Goal: Transaction & Acquisition: Purchase product/service

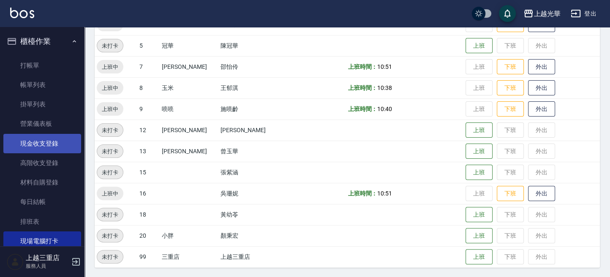
click at [57, 145] on link "現金收支登錄" at bounding box center [42, 143] width 78 height 19
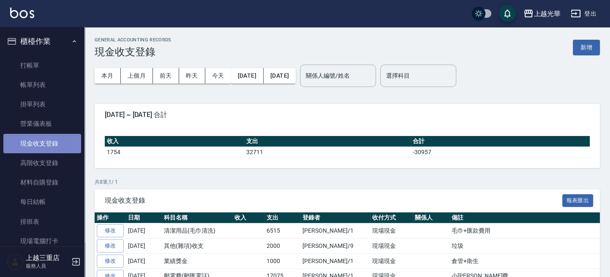
click at [55, 139] on link "現金收支登錄" at bounding box center [42, 143] width 78 height 19
click at [590, 47] on button "新增" at bounding box center [586, 48] width 27 height 16
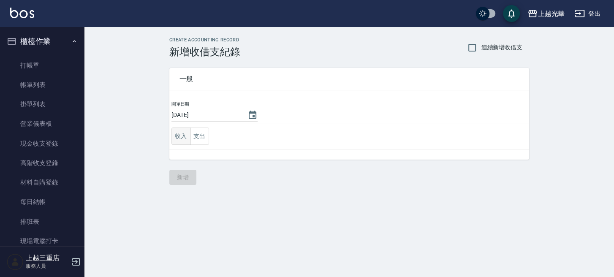
click at [180, 136] on button "收入" at bounding box center [181, 136] width 19 height 17
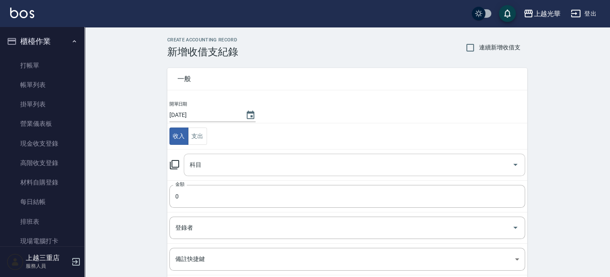
click at [232, 166] on input "科目" at bounding box center [348, 165] width 321 height 15
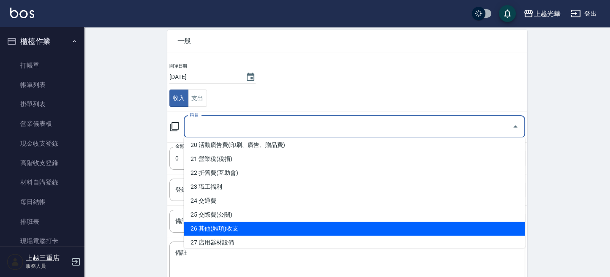
scroll to position [169, 0]
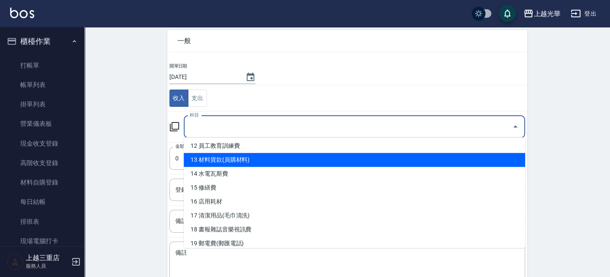
click at [256, 156] on li "13 材料貨款(員購材料)" at bounding box center [354, 160] width 341 height 14
type input "13 材料貨款(員購材料)"
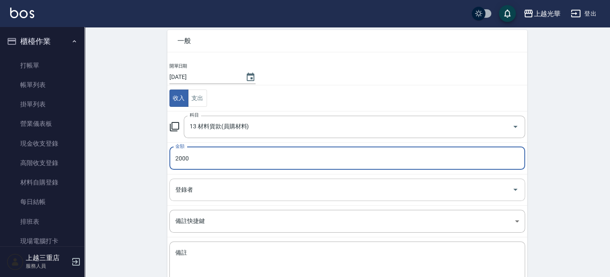
type input "2000"
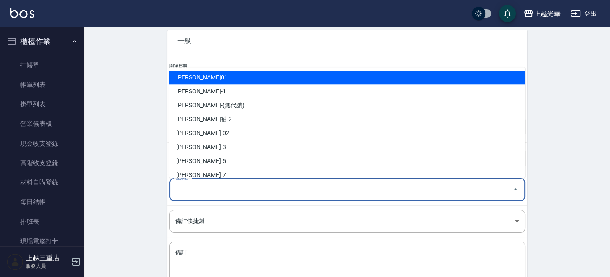
drag, startPoint x: 245, startPoint y: 186, endPoint x: 227, endPoint y: 190, distance: 18.1
click at [243, 186] on input "登錄者" at bounding box center [340, 189] width 335 height 15
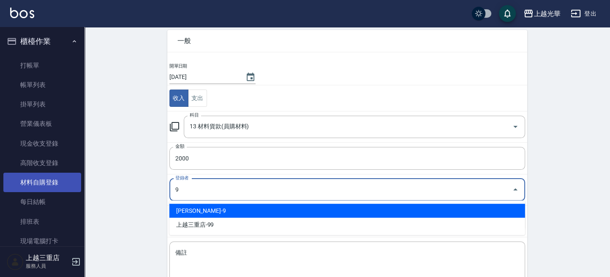
type input "施喨齡-9"
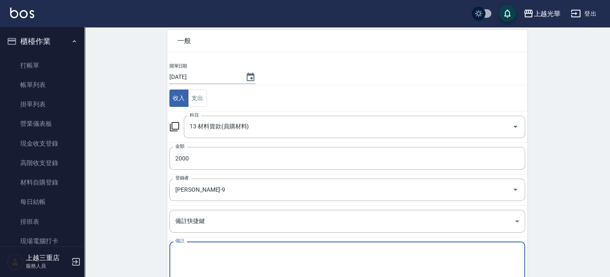
drag, startPoint x: 216, startPoint y: 259, endPoint x: 274, endPoint y: 259, distance: 57.9
click at [215, 259] on textarea "備註" at bounding box center [347, 263] width 344 height 29
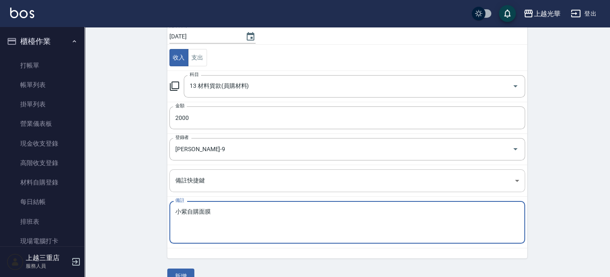
scroll to position [95, 0]
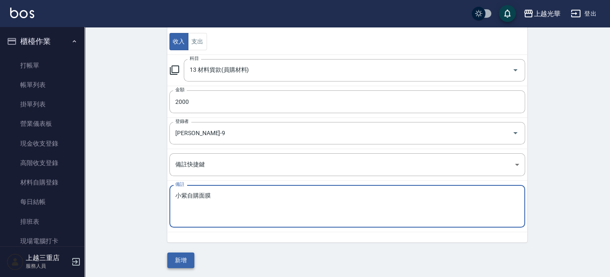
type textarea "小紫自購面膜"
click at [173, 262] on button "新增" at bounding box center [180, 261] width 27 height 16
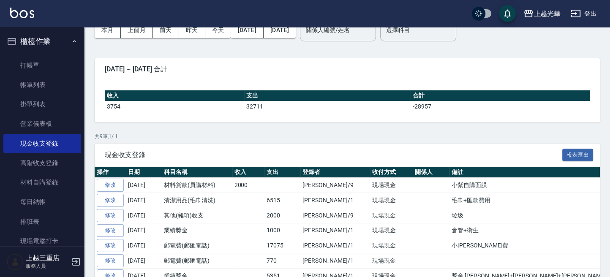
scroll to position [56, 0]
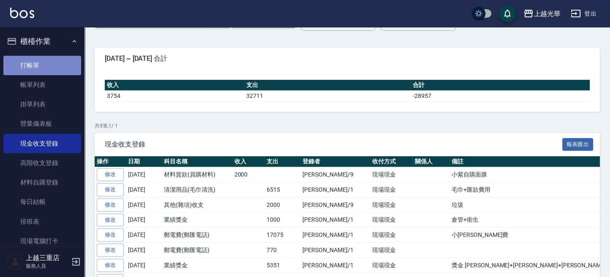
click at [42, 58] on link "打帳單" at bounding box center [42, 65] width 78 height 19
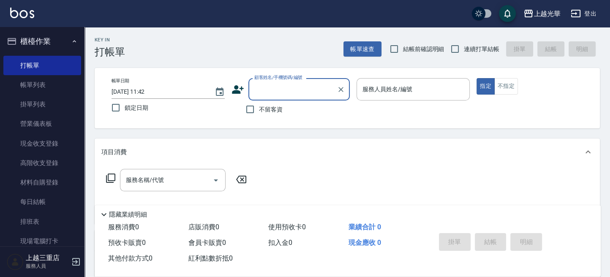
click at [573, 12] on icon "button" at bounding box center [576, 13] width 10 height 10
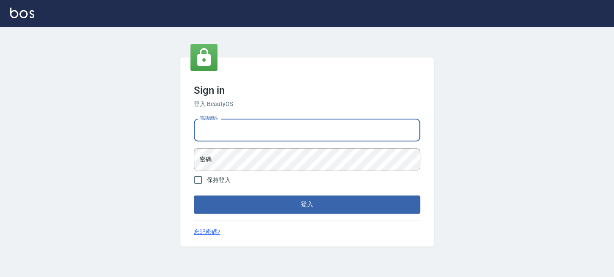
click at [294, 134] on input "電話號碼" at bounding box center [307, 130] width 226 height 23
drag, startPoint x: 302, startPoint y: 137, endPoint x: 10, endPoint y: 123, distance: 291.8
click at [0, 136] on html "Sign in 登入 BeautyOS 電話號碼 0289832082 電話號碼 密碼 密碼 保持登入 登入 忘記密碼?" at bounding box center [307, 138] width 614 height 277
type input "9"
drag, startPoint x: 353, startPoint y: 134, endPoint x: 125, endPoint y: 138, distance: 227.3
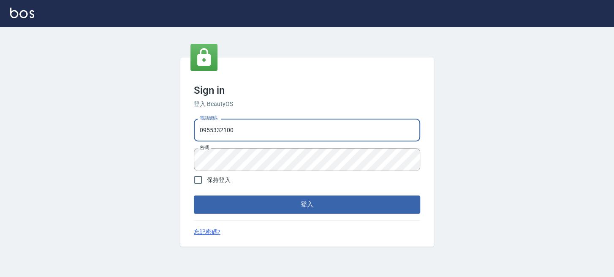
click at [125, 138] on div "Sign in 登入 BeautyOS 電話號碼 0955332100 電話號碼 密碼 密碼 保持登入 登入 忘記密碼?" at bounding box center [307, 152] width 614 height 250
type input "0955332100"
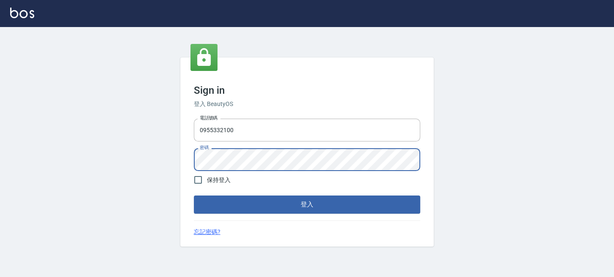
click at [116, 167] on div "Sign in 登入 BeautyOS 電話號碼 0955332100 電話號碼 密碼 密碼 保持登入 登入 忘記密碼?" at bounding box center [307, 152] width 614 height 250
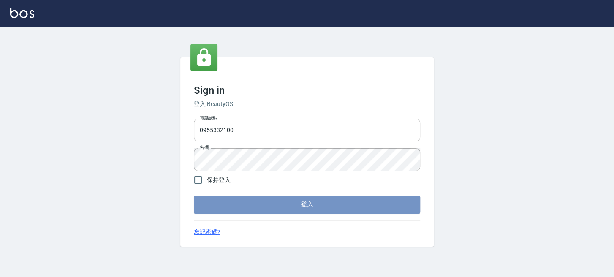
click at [194, 209] on button "登入" at bounding box center [307, 205] width 226 height 18
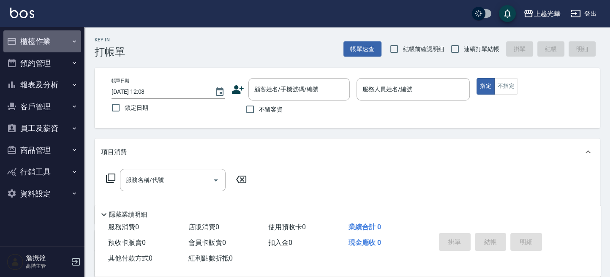
click at [47, 38] on button "櫃檯作業" at bounding box center [42, 41] width 78 height 22
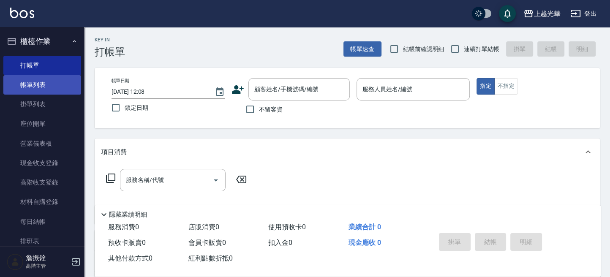
click at [41, 78] on link "帳單列表" at bounding box center [42, 84] width 78 height 19
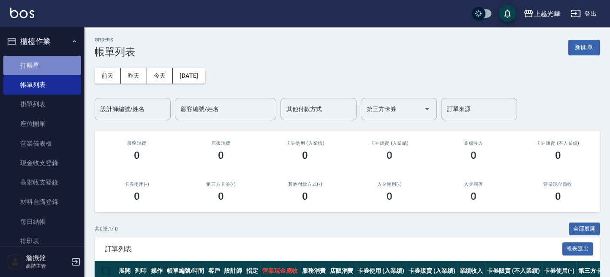
click at [47, 71] on link "打帳單" at bounding box center [42, 65] width 78 height 19
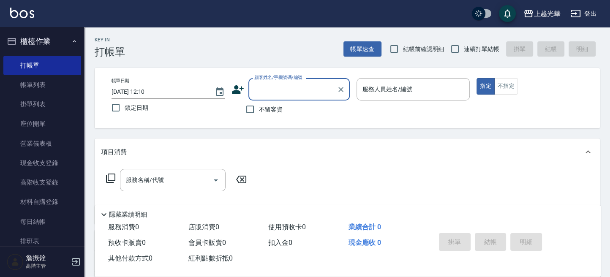
click at [272, 104] on label "不留客資" at bounding box center [261, 110] width 41 height 18
click at [259, 104] on input "不留客資" at bounding box center [250, 110] width 18 height 18
checkbox input "true"
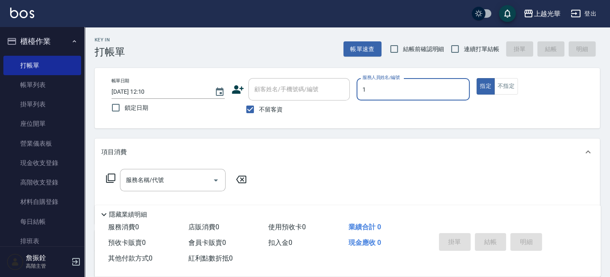
type input "1"
type button "true"
type input "小詹-1"
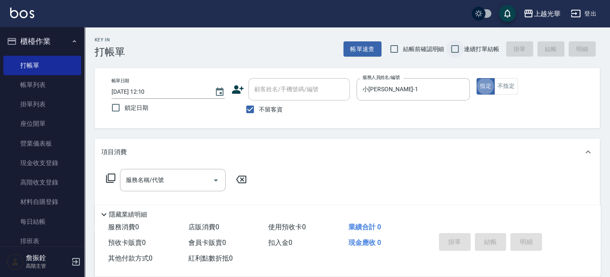
click at [461, 51] on input "連續打單結帳" at bounding box center [455, 49] width 18 height 18
checkbox input "true"
click at [155, 173] on input "服務名稱/代號" at bounding box center [166, 180] width 85 height 15
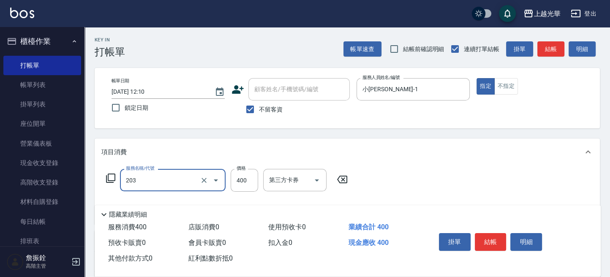
type input "指定單剪(203)"
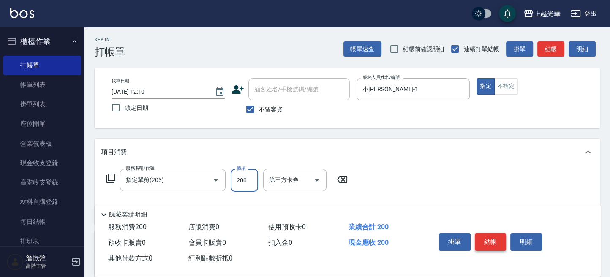
type input "200"
click at [491, 247] on button "結帳" at bounding box center [491, 242] width 32 height 18
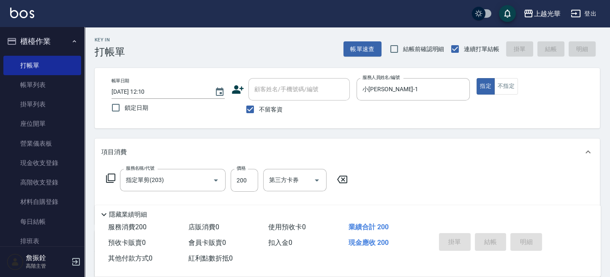
type input "2025/10/09 12:21"
click at [542, 17] on div "上越光華" at bounding box center [547, 13] width 27 height 11
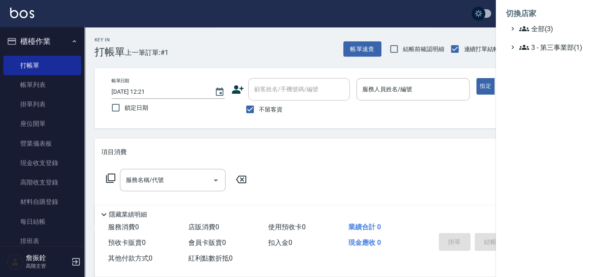
click at [448, 19] on div at bounding box center [307, 138] width 614 height 277
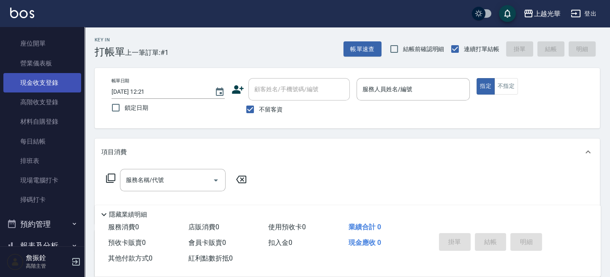
scroll to position [112, 0]
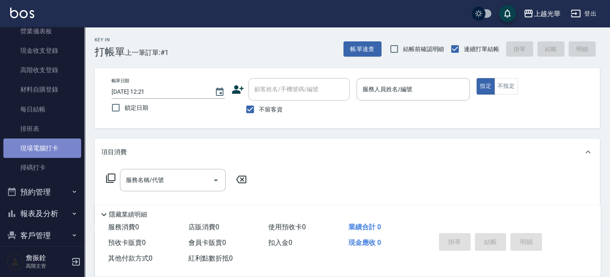
click at [61, 149] on link "現場電腦打卡" at bounding box center [42, 148] width 78 height 19
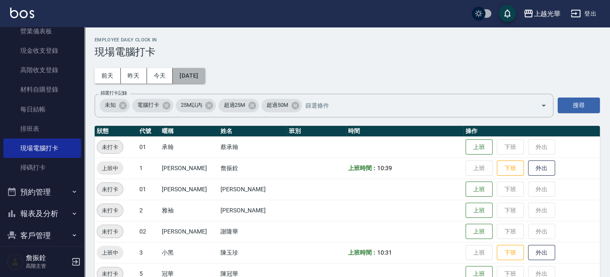
click at [184, 79] on button "[DATE]" at bounding box center [189, 76] width 32 height 16
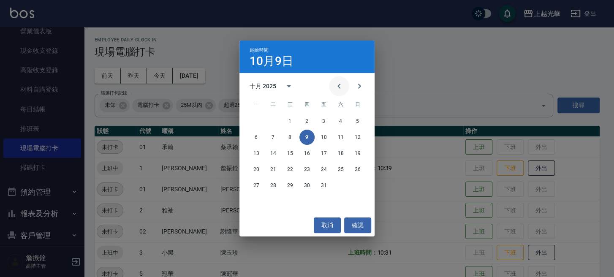
click at [335, 88] on icon "Previous month" at bounding box center [339, 86] width 10 height 10
click at [57, 163] on div "起始時間 10月9日 九月 2025 一 二 三 四 五 六 日 1 2 3 4 5 6 7 8 9 10 11 12 13 14 15 16 17 18 1…" at bounding box center [307, 138] width 614 height 277
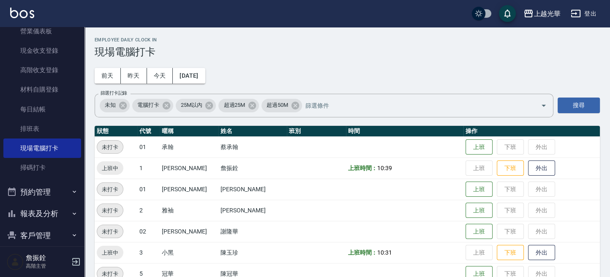
click at [52, 211] on button "報表及分析" at bounding box center [42, 214] width 78 height 22
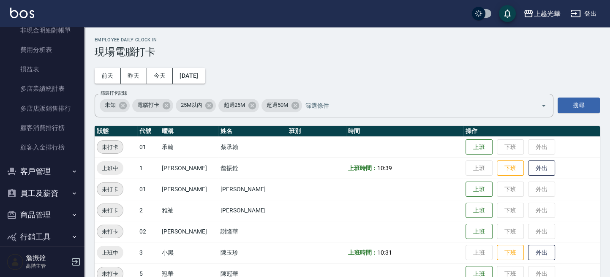
scroll to position [1056, 0]
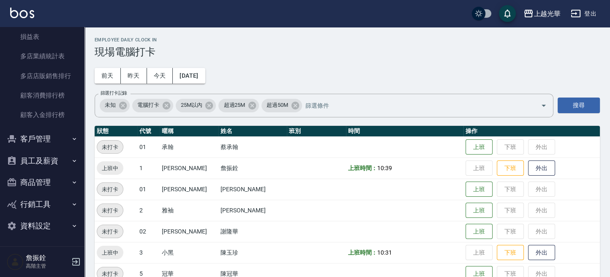
click at [58, 158] on button "員工及薪資" at bounding box center [42, 161] width 78 height 22
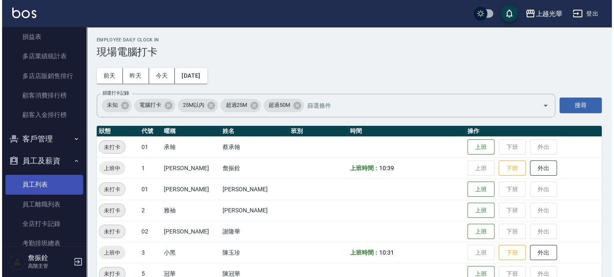
scroll to position [1112, 0]
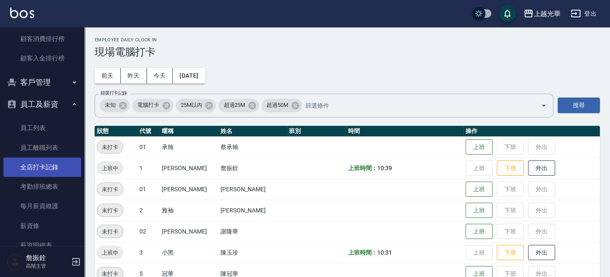
click at [52, 172] on link "全店打卡記錄" at bounding box center [42, 167] width 78 height 19
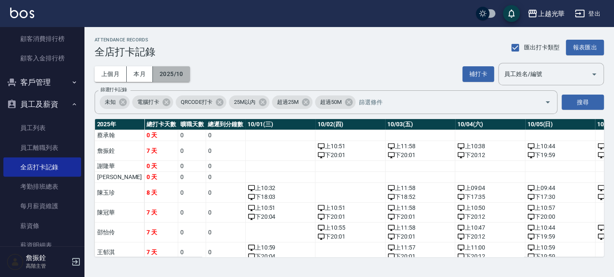
click at [188, 74] on button "2025/10" at bounding box center [171, 74] width 37 height 16
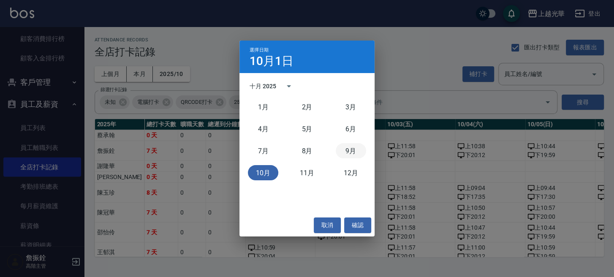
click at [356, 151] on button "9月" at bounding box center [351, 150] width 30 height 15
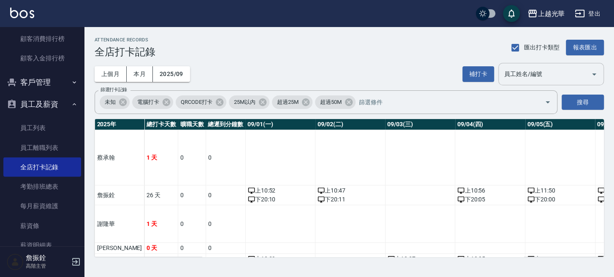
click at [551, 76] on input "員工姓名/編號" at bounding box center [544, 74] width 85 height 15
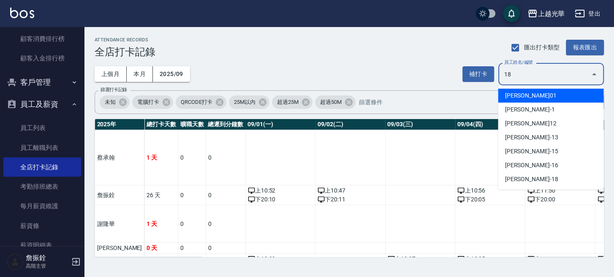
type input "1"
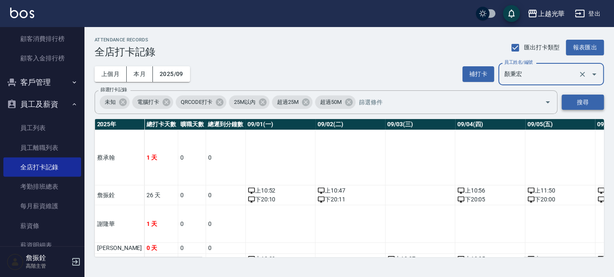
type input "顏秉宏"
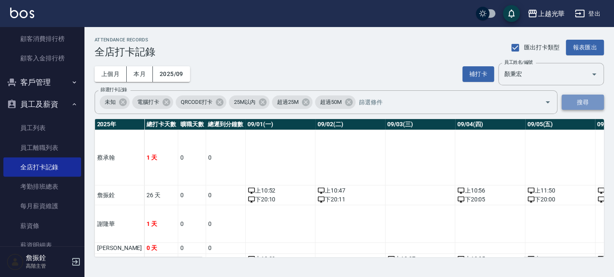
click at [585, 100] on button "搜尋" at bounding box center [583, 103] width 42 height 16
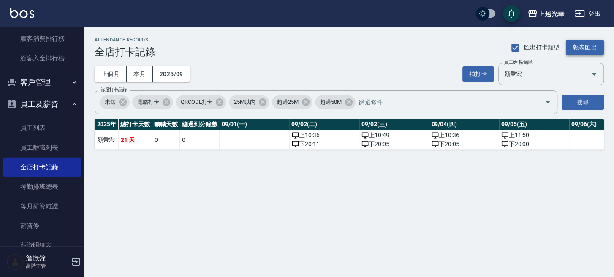
click at [572, 46] on button "報表匯出" at bounding box center [585, 48] width 38 height 16
click at [51, 223] on link "薪資條" at bounding box center [42, 225] width 78 height 19
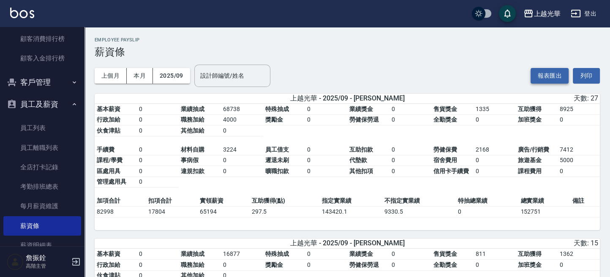
click at [547, 76] on button "報表匯出" at bounding box center [550, 76] width 38 height 16
drag, startPoint x: 400, startPoint y: 57, endPoint x: 558, endPoint y: 5, distance: 166.5
click at [400, 57] on h3 "薪資條" at bounding box center [347, 52] width 505 height 12
click at [590, 16] on button "登出" at bounding box center [583, 14] width 33 height 16
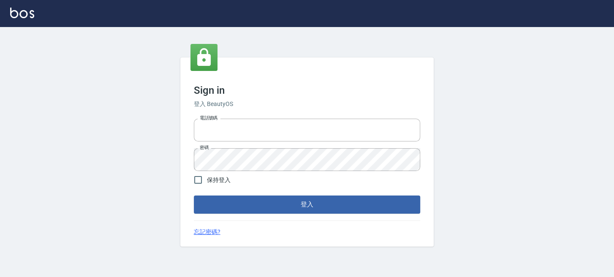
type input "0289832082"
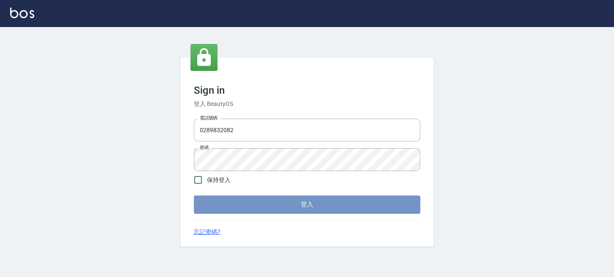
click at [238, 208] on button "登入" at bounding box center [307, 205] width 226 height 18
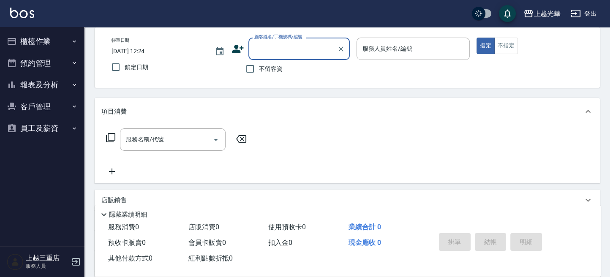
scroll to position [56, 0]
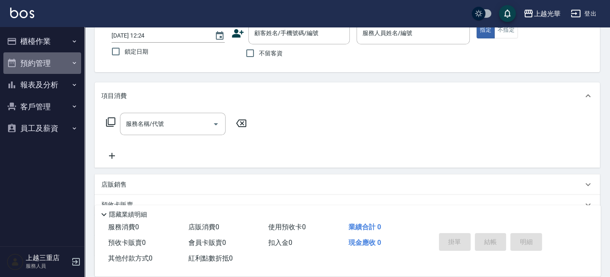
click at [49, 72] on button "預約管理" at bounding box center [42, 63] width 78 height 22
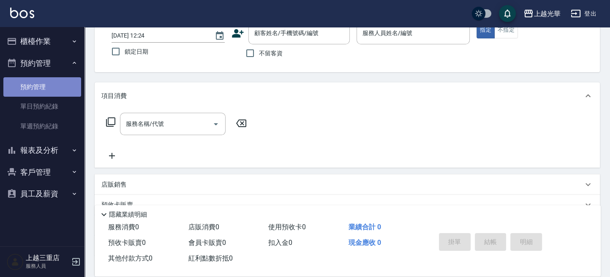
click at [49, 82] on link "預約管理" at bounding box center [42, 86] width 78 height 19
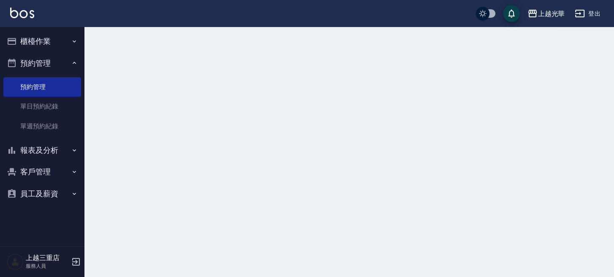
click at [48, 68] on button "預約管理" at bounding box center [42, 63] width 78 height 22
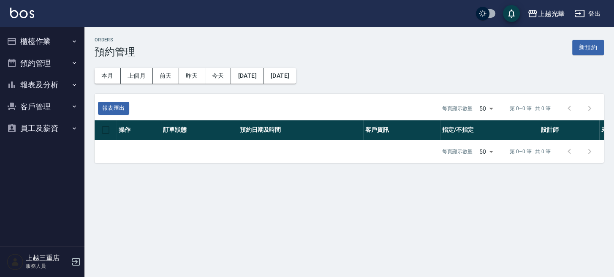
click at [52, 86] on button "報表及分析" at bounding box center [42, 85] width 78 height 22
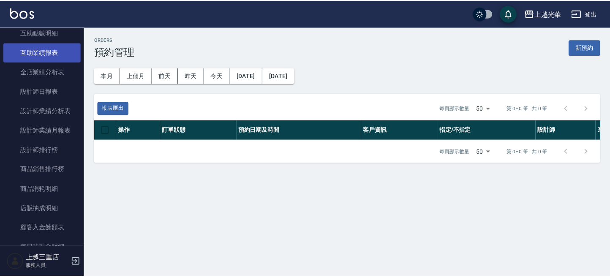
scroll to position [169, 0]
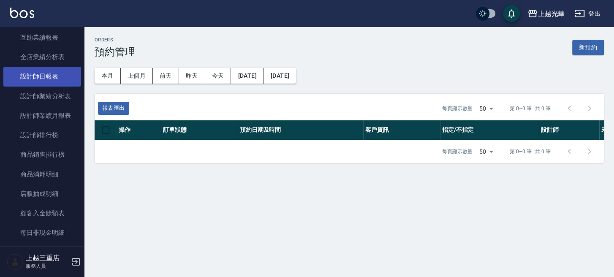
click at [49, 80] on link "設計師日報表" at bounding box center [42, 76] width 78 height 19
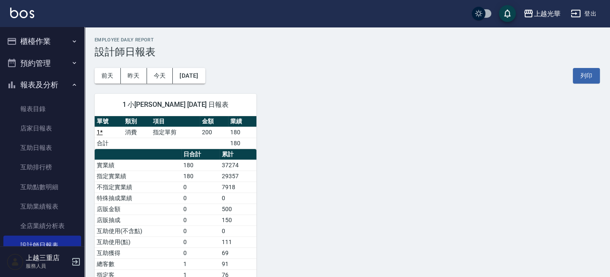
drag, startPoint x: 43, startPoint y: 44, endPoint x: 40, endPoint y: 57, distance: 14.2
click at [42, 44] on button "櫃檯作業" at bounding box center [42, 41] width 78 height 22
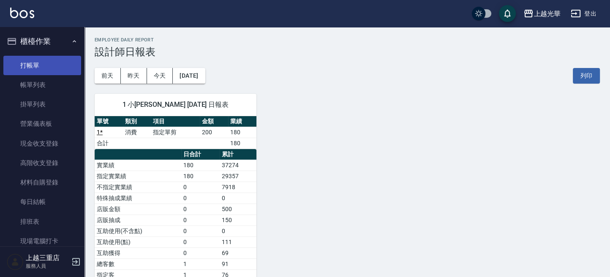
click at [39, 60] on link "打帳單" at bounding box center [42, 65] width 78 height 19
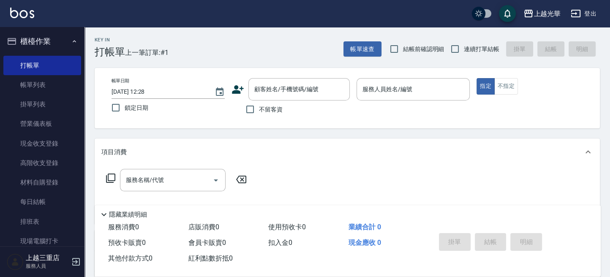
click at [269, 112] on span "不留客資" at bounding box center [271, 109] width 24 height 9
click at [259, 112] on input "不留客資" at bounding box center [250, 110] width 18 height 18
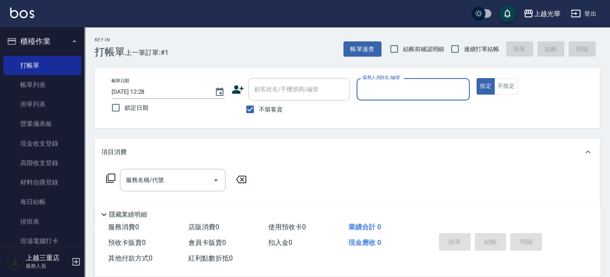
click at [275, 111] on span "不留客資" at bounding box center [271, 109] width 24 height 9
click at [259, 111] on input "不留客資" at bounding box center [250, 110] width 18 height 18
checkbox input "false"
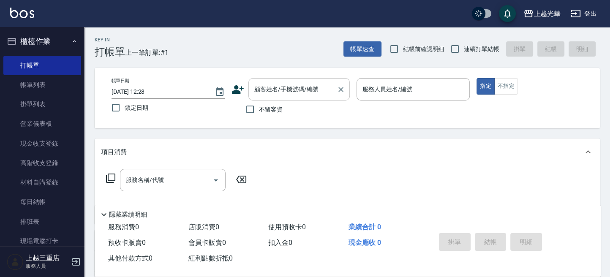
click at [273, 87] on input "顧客姓名/手機號碼/編號" at bounding box center [292, 89] width 81 height 15
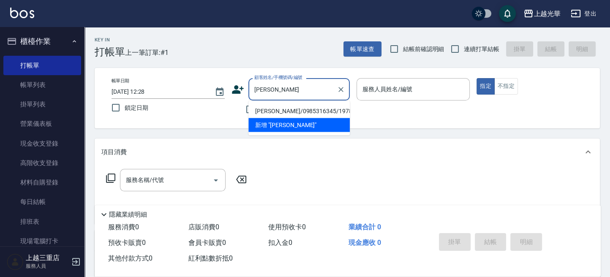
click at [288, 114] on li "吳澤宇/0985316345/1978" at bounding box center [298, 111] width 101 height 14
type input "吳澤宇/0985316345/1978"
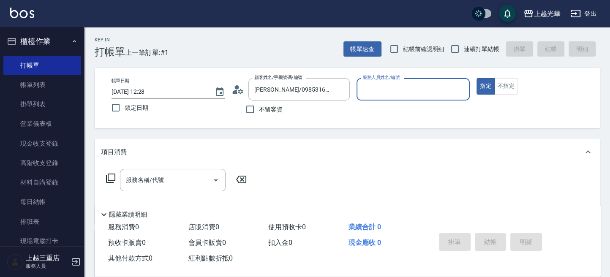
type input "小黑-3"
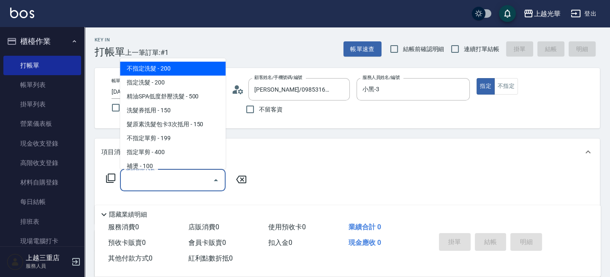
drag, startPoint x: 187, startPoint y: 181, endPoint x: 0, endPoint y: 190, distance: 187.3
click at [185, 181] on input "服務名稱/代號" at bounding box center [166, 180] width 85 height 15
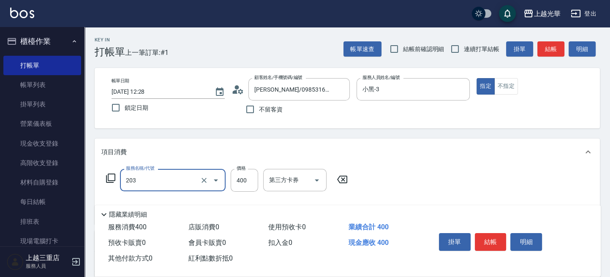
type input "3"
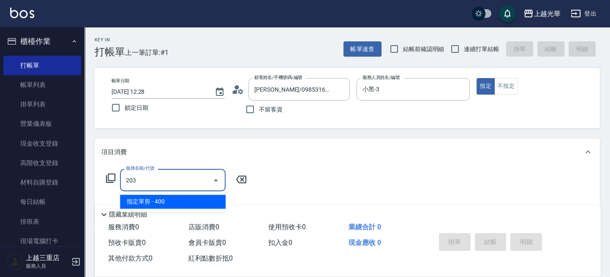
type input "指定單剪(203)"
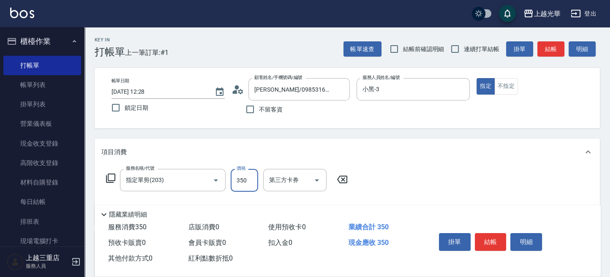
type input "350"
click at [497, 233] on button "結帳" at bounding box center [491, 242] width 32 height 18
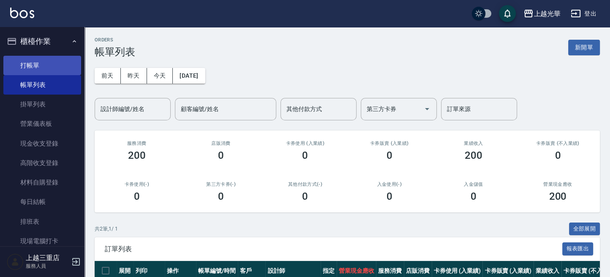
click at [57, 60] on link "打帳單" at bounding box center [42, 65] width 78 height 19
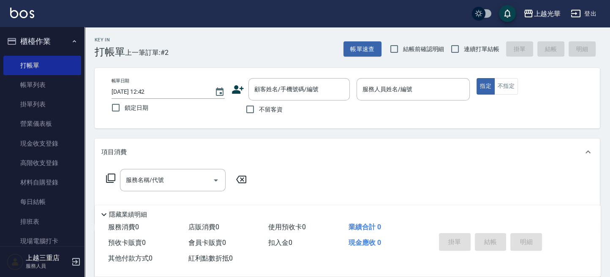
click at [265, 111] on span "不留客資" at bounding box center [271, 109] width 24 height 9
click at [259, 111] on input "不留客資" at bounding box center [250, 110] width 18 height 18
checkbox input "true"
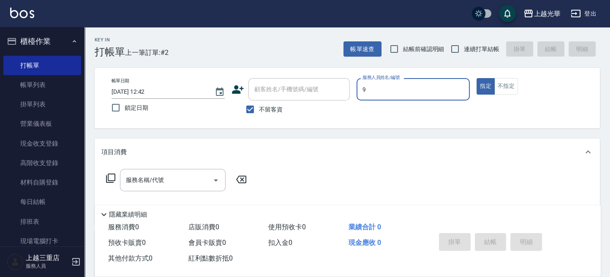
type input "喨喨-9"
type button "true"
click at [186, 186] on input "服務名稱/代號" at bounding box center [166, 180] width 85 height 15
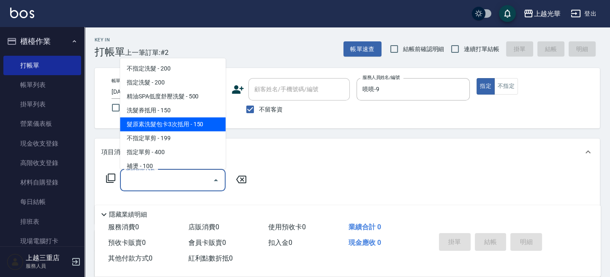
type input "2"
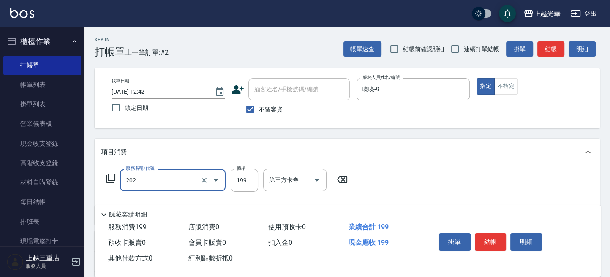
type input "不指定單剪(202)"
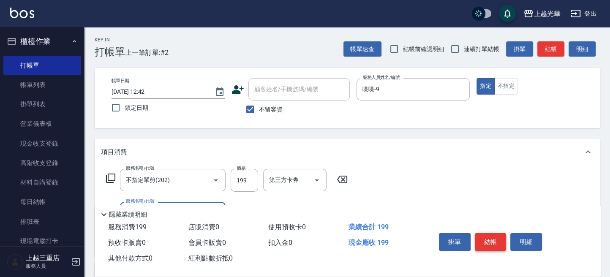
click at [485, 242] on button "結帳" at bounding box center [491, 242] width 32 height 18
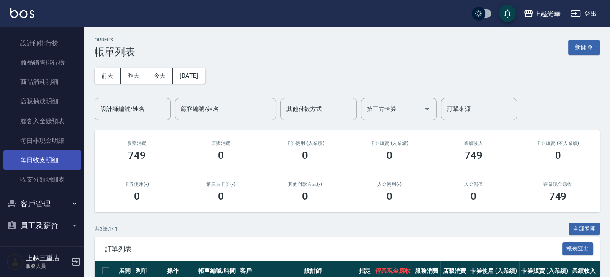
scroll to position [463, 0]
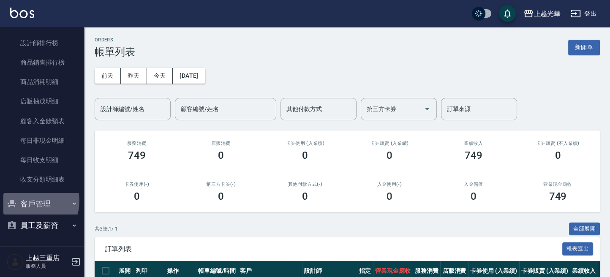
drag, startPoint x: 34, startPoint y: 201, endPoint x: 33, endPoint y: 207, distance: 6.0
click at [33, 207] on button "客戶管理" at bounding box center [42, 204] width 78 height 22
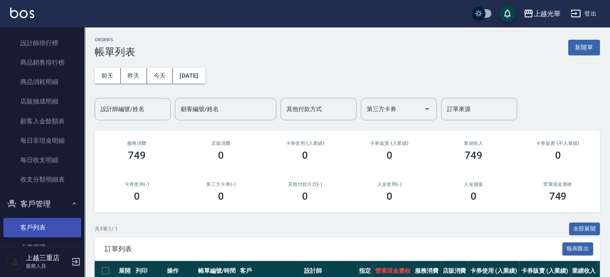
click at [38, 221] on link "客戶列表" at bounding box center [42, 227] width 78 height 19
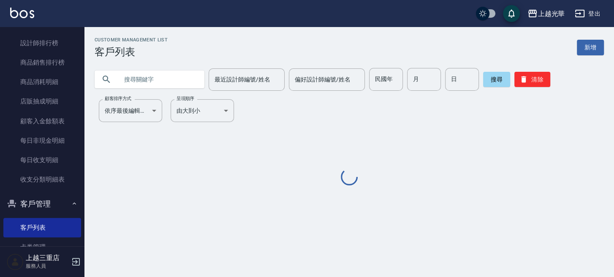
click at [146, 80] on input "text" at bounding box center [157, 79] width 79 height 23
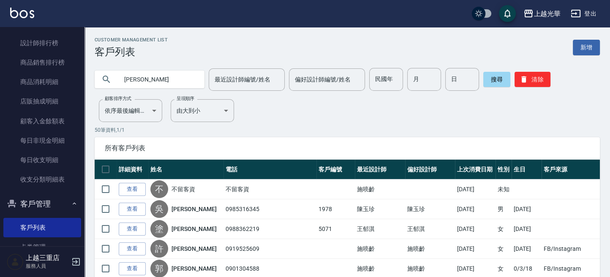
type input "王秀"
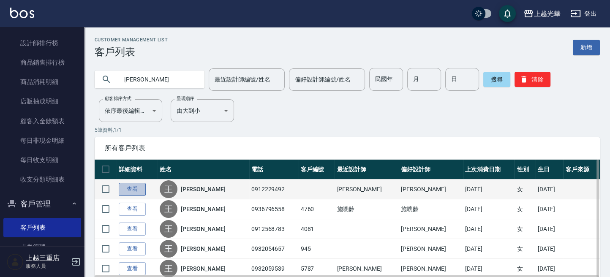
click at [128, 188] on link "查看" at bounding box center [132, 189] width 27 height 13
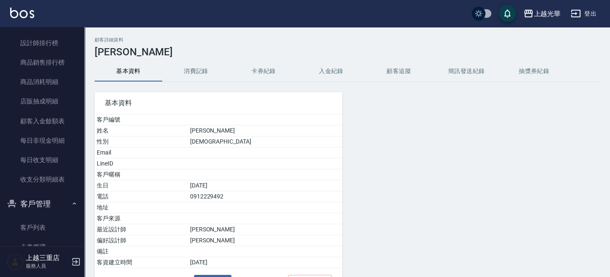
click at [203, 71] on button "消費記錄" at bounding box center [196, 71] width 68 height 20
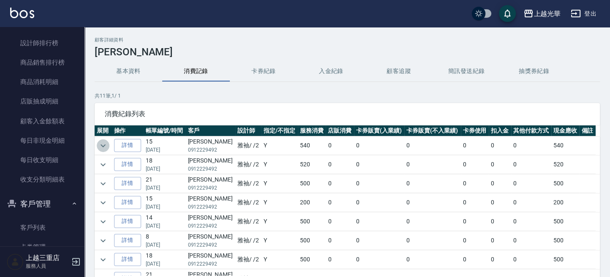
click at [102, 144] on icon "expand row" at bounding box center [103, 146] width 10 height 10
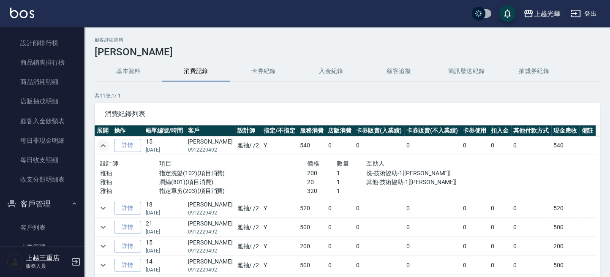
click at [20, 14] on img at bounding box center [22, 13] width 24 height 11
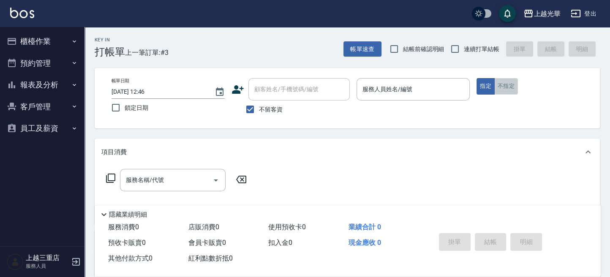
click at [504, 94] on button "不指定" at bounding box center [506, 86] width 24 height 16
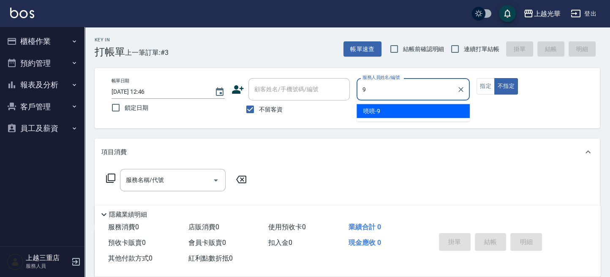
type input "喨喨-9"
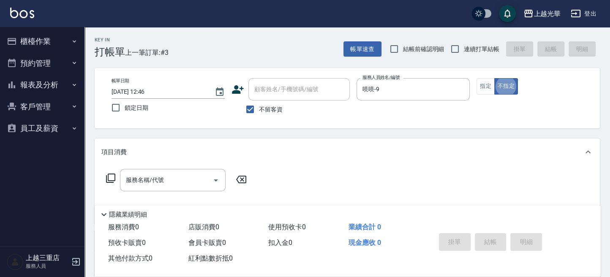
type button "false"
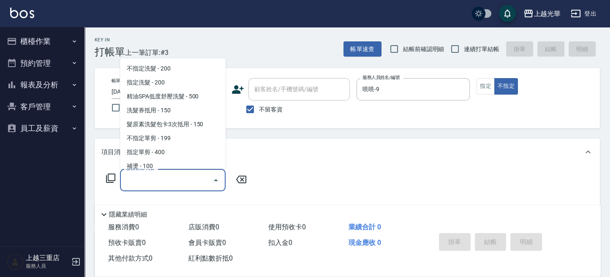
scroll to position [32, 0]
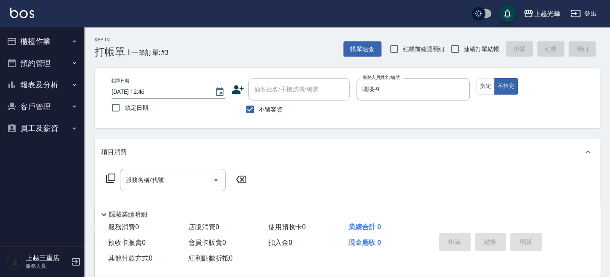
click at [112, 182] on icon at bounding box center [111, 178] width 10 height 10
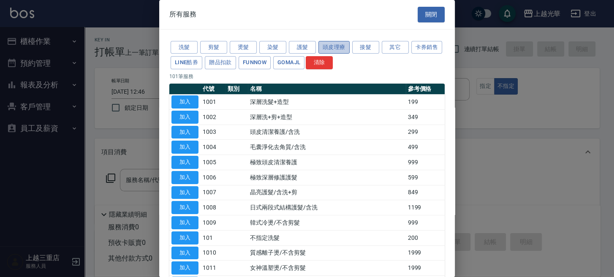
click at [346, 49] on button "頭皮理療" at bounding box center [334, 47] width 31 height 13
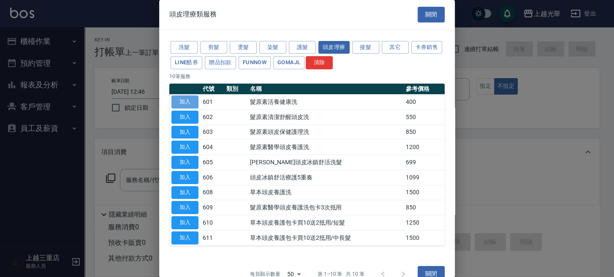
click at [180, 103] on button "加入" at bounding box center [185, 101] width 27 height 13
type input "髮原素活養健康洗(601)"
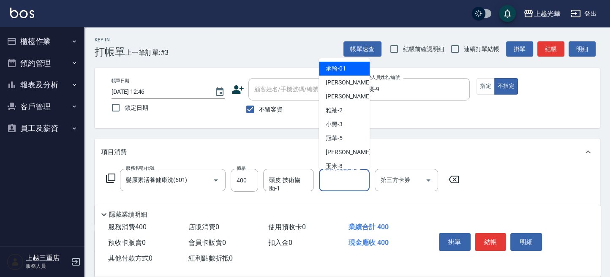
click at [329, 178] on input "頭皮-技術協助-2" at bounding box center [344, 180] width 43 height 15
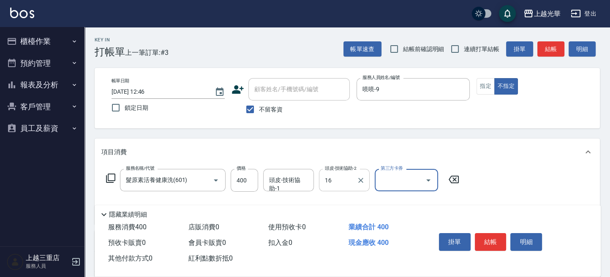
type input "[PERSON_NAME]-16"
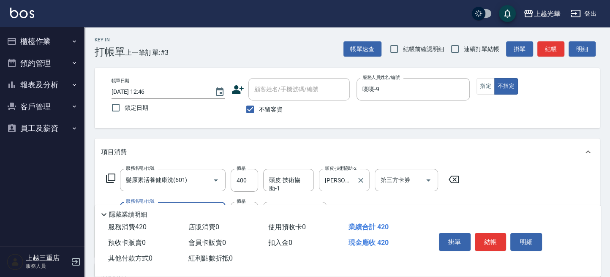
type input "潤絲(801)"
type input "[PERSON_NAME]-16"
click at [490, 233] on button "結帳" at bounding box center [491, 242] width 32 height 18
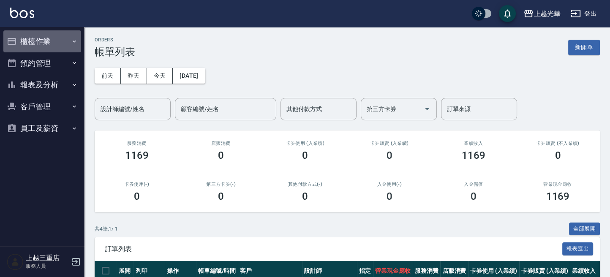
click at [49, 39] on button "櫃檯作業" at bounding box center [42, 41] width 78 height 22
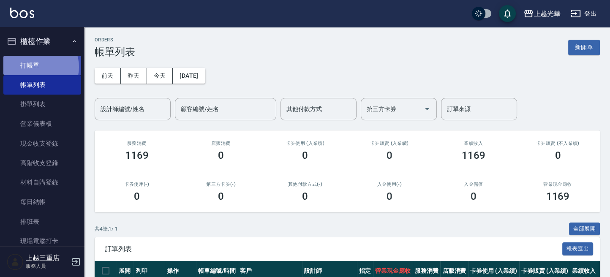
click at [39, 67] on link "打帳單" at bounding box center [42, 65] width 78 height 19
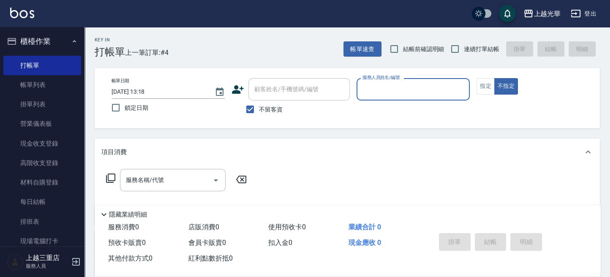
drag, startPoint x: 249, startPoint y: 106, endPoint x: 256, endPoint y: 100, distance: 8.7
click at [251, 105] on input "不留客資" at bounding box center [250, 110] width 18 height 18
checkbox input "false"
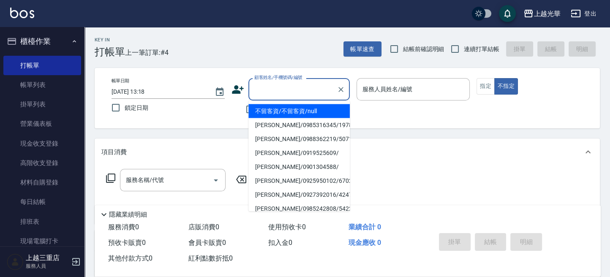
click at [267, 87] on input "顧客姓名/手機號碼/編號" at bounding box center [292, 89] width 81 height 15
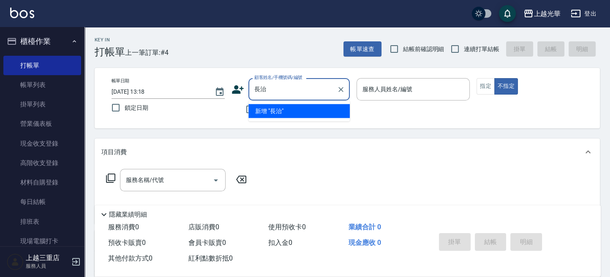
type input "長"
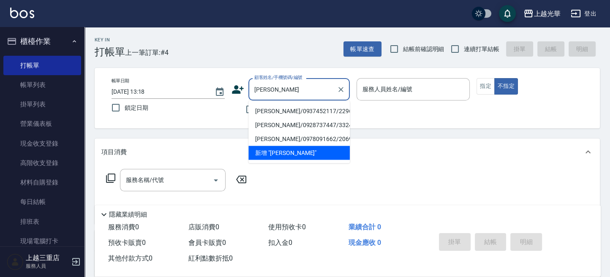
click at [270, 106] on li "張智堯/0937452117/2296" at bounding box center [298, 111] width 101 height 14
type input "張智堯/0937452117/2296"
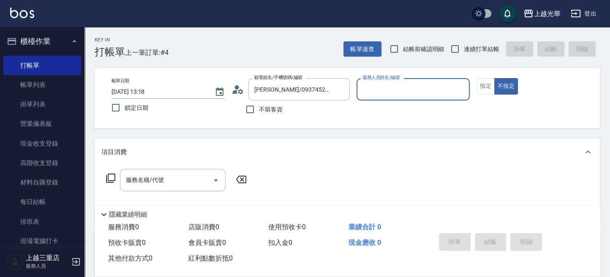
type input "小黑-3"
click at [484, 89] on button "指定" at bounding box center [485, 86] width 18 height 16
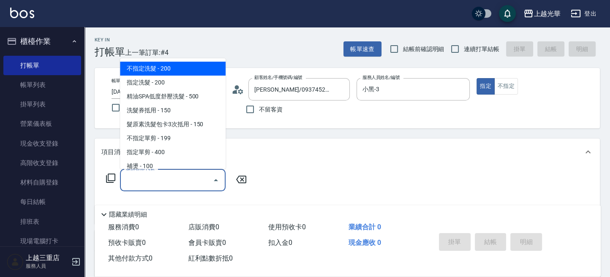
click at [178, 177] on input "服務名稱/代號" at bounding box center [166, 180] width 85 height 15
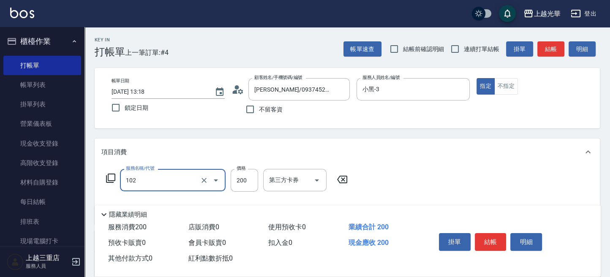
type input "指定洗髮(102)"
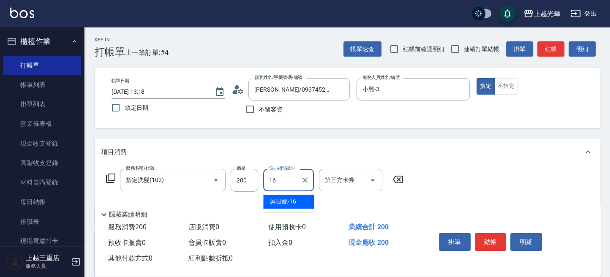
type input "[PERSON_NAME]-16"
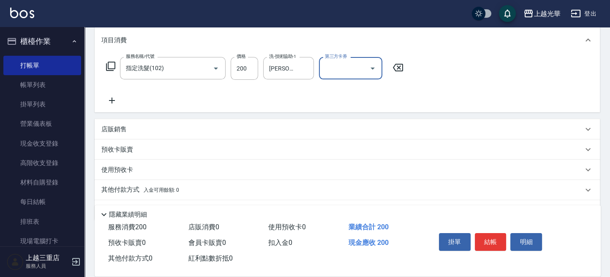
scroll to position [112, 0]
click at [109, 102] on icon at bounding box center [111, 100] width 21 height 10
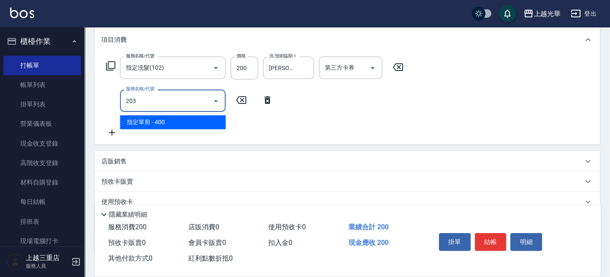
type input "指定單剪(203)"
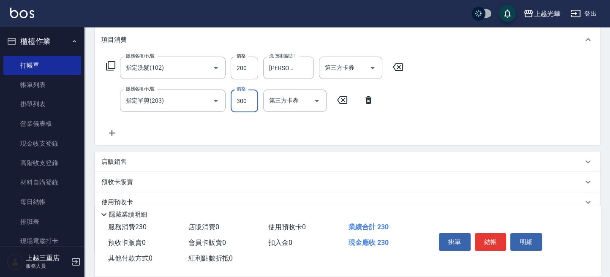
type input "300"
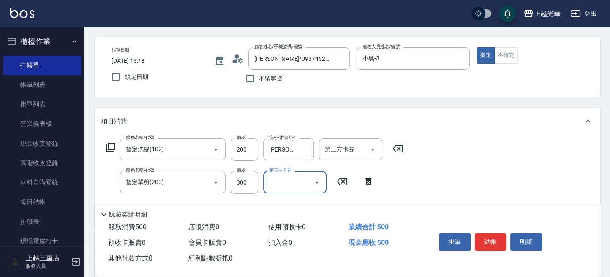
scroll to position [0, 0]
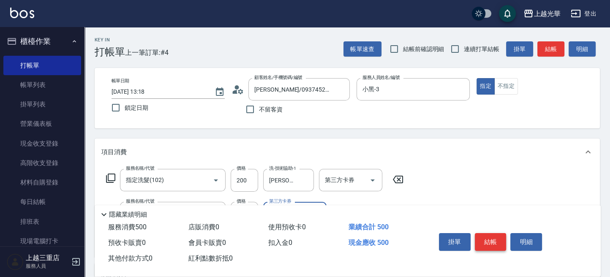
click at [496, 237] on button "結帳" at bounding box center [491, 242] width 32 height 18
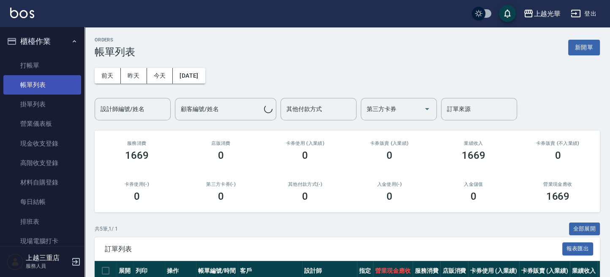
click at [55, 82] on link "帳單列表" at bounding box center [42, 84] width 78 height 19
click at [108, 106] on input "設計師編號/姓名" at bounding box center [132, 109] width 68 height 15
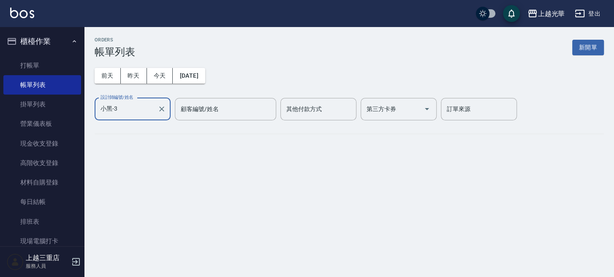
type input "小黑-3"
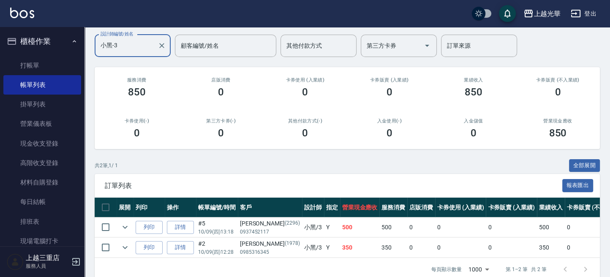
scroll to position [85, 0]
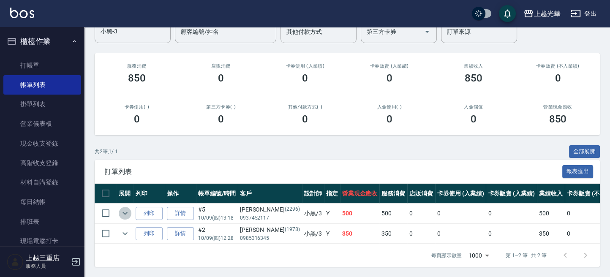
click at [126, 212] on icon "expand row" at bounding box center [125, 213] width 5 height 3
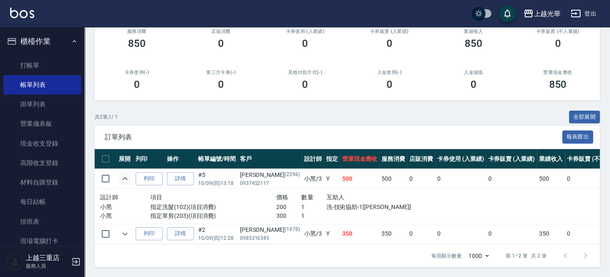
scroll to position [120, 0]
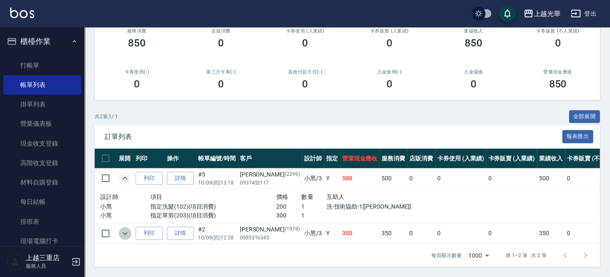
click at [124, 229] on icon "expand row" at bounding box center [125, 234] width 10 height 10
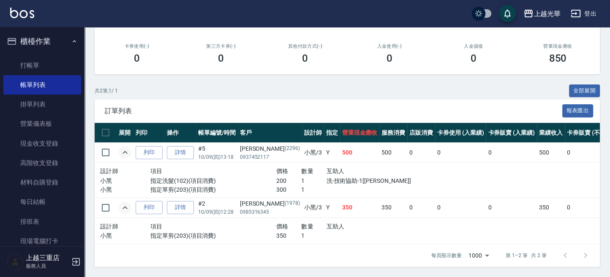
scroll to position [146, 0]
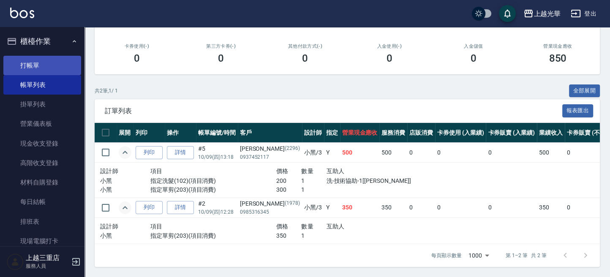
click at [52, 65] on link "打帳單" at bounding box center [42, 65] width 78 height 19
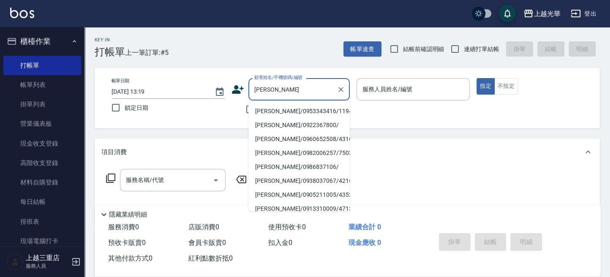
click at [283, 108] on li "黃麗菁/0953343416/1194" at bounding box center [298, 111] width 101 height 14
type input "黃麗菁/0953343416/1194"
type input "小黑-3"
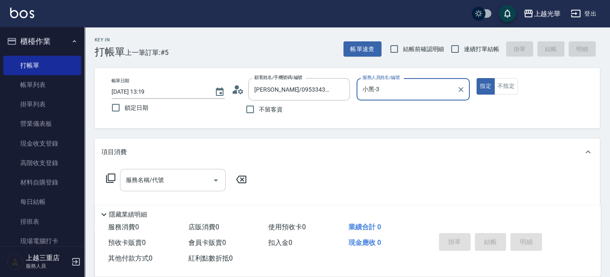
click at [146, 188] on div "服務名稱/代號" at bounding box center [173, 180] width 106 height 22
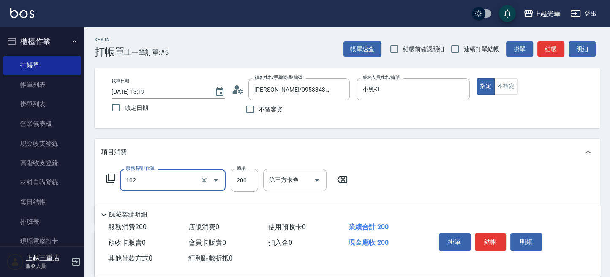
type input "指定洗髮(102)"
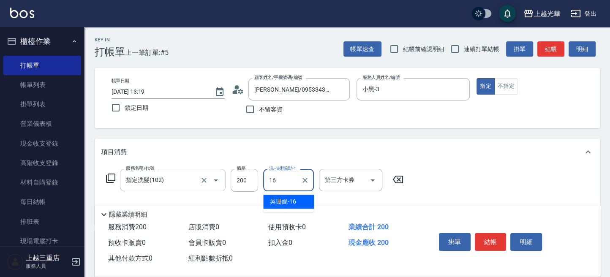
type input "[PERSON_NAME]-16"
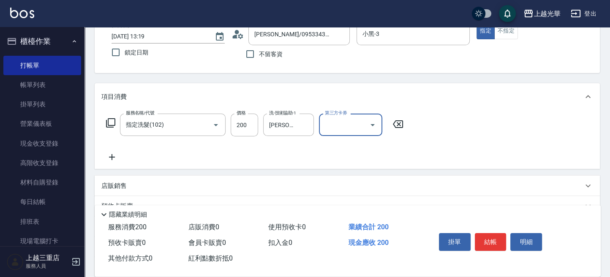
scroll to position [56, 0]
click at [115, 155] on icon at bounding box center [111, 156] width 21 height 10
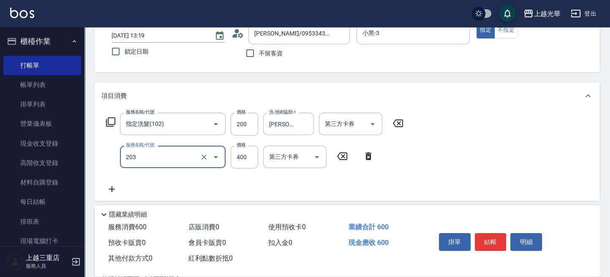
type input "指定單剪(203)"
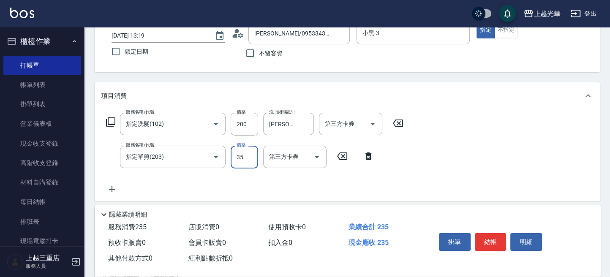
type input "350"
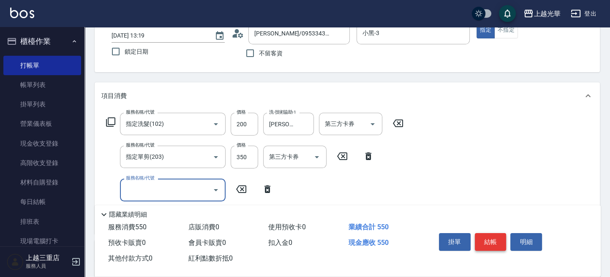
click at [499, 233] on button "結帳" at bounding box center [491, 242] width 32 height 18
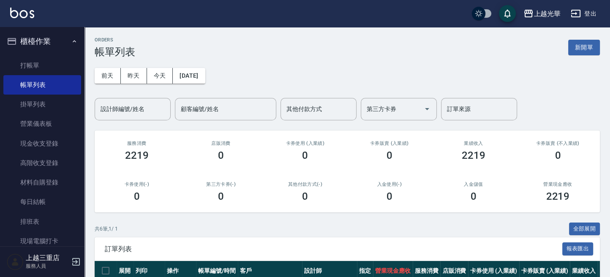
click at [297, 16] on div "上越光華 登出" at bounding box center [305, 13] width 610 height 27
drag, startPoint x: 103, startPoint y: 107, endPoint x: 106, endPoint y: 113, distance: 6.4
click at [105, 111] on input "設計師編號/姓名" at bounding box center [132, 109] width 68 height 15
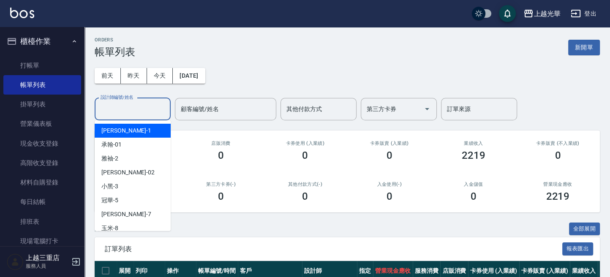
click at [116, 133] on span "小詹 -1" at bounding box center [126, 130] width 50 height 9
type input "小詹-1"
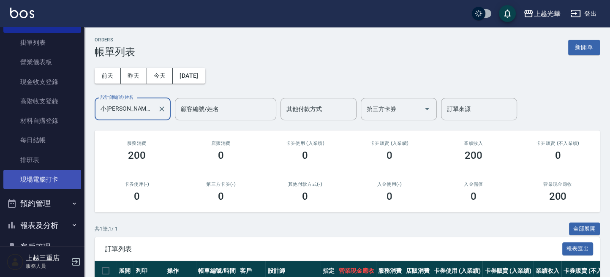
scroll to position [105, 0]
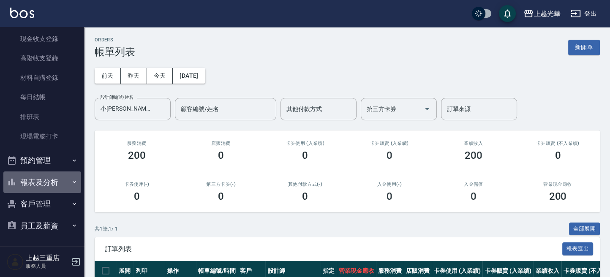
click at [52, 174] on button "報表及分析" at bounding box center [42, 183] width 78 height 22
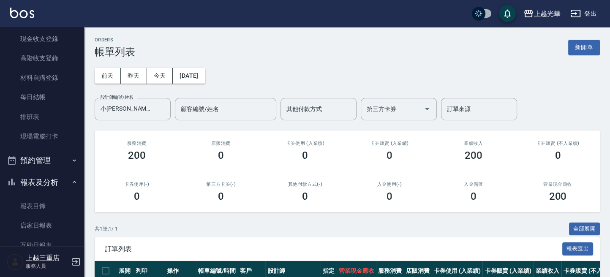
scroll to position [330, 0]
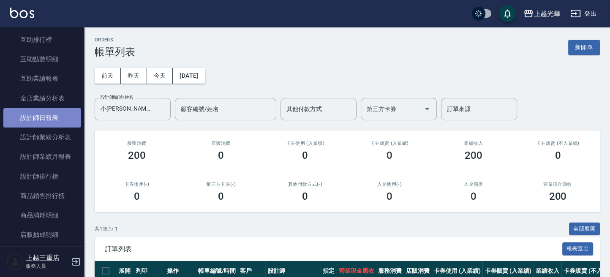
click at [55, 111] on link "設計師日報表" at bounding box center [42, 117] width 78 height 19
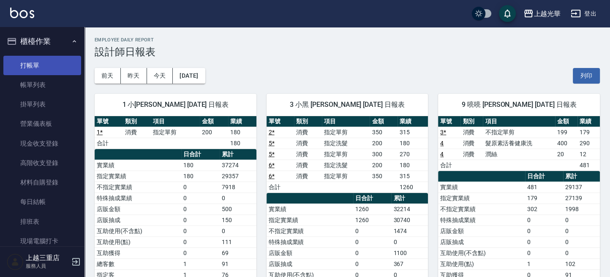
click at [50, 63] on link "打帳單" at bounding box center [42, 65] width 78 height 19
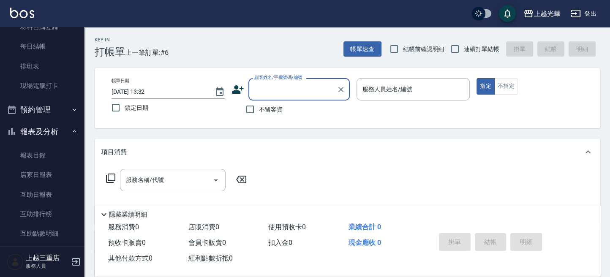
scroll to position [338, 0]
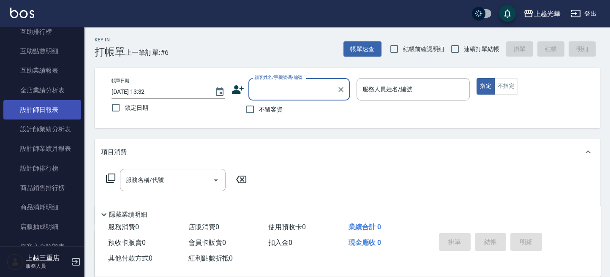
click at [58, 109] on link "設計師日報表" at bounding box center [42, 109] width 78 height 19
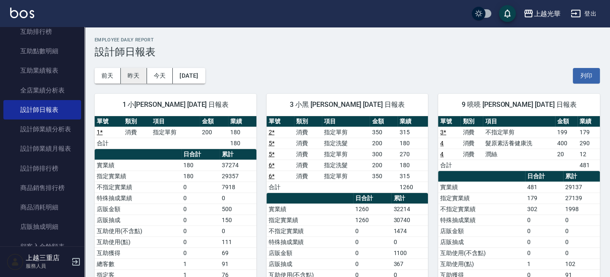
click at [139, 73] on button "昨天" at bounding box center [134, 76] width 26 height 16
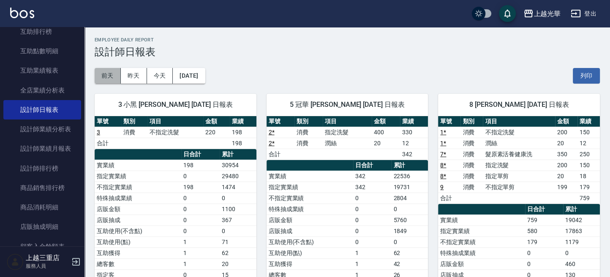
click at [111, 75] on button "前天" at bounding box center [108, 76] width 26 height 16
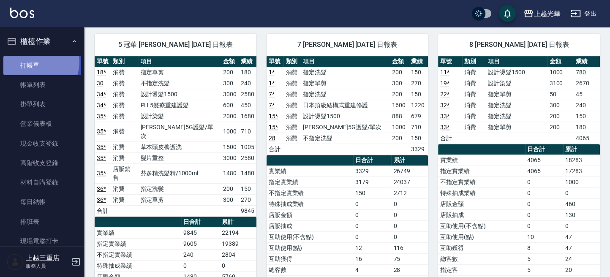
click at [38, 62] on link "打帳單" at bounding box center [42, 65] width 78 height 19
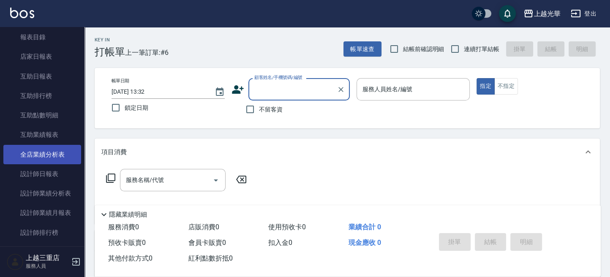
scroll to position [281, 0]
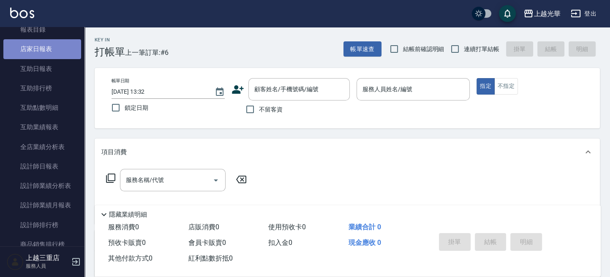
click at [47, 52] on link "店家日報表" at bounding box center [42, 48] width 78 height 19
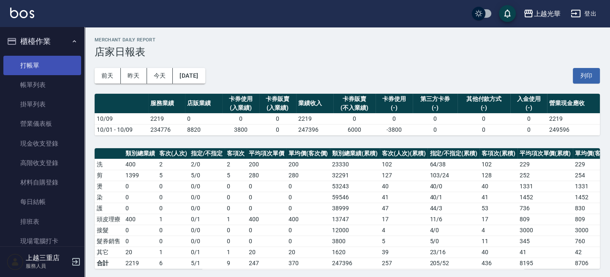
click at [35, 64] on link "打帳單" at bounding box center [42, 65] width 78 height 19
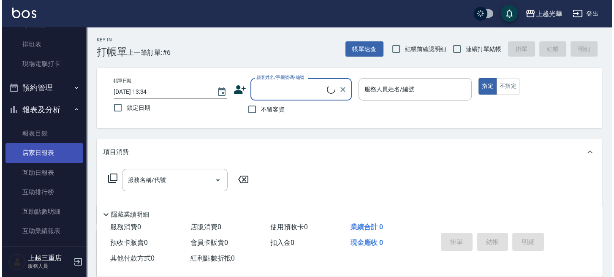
scroll to position [225, 0]
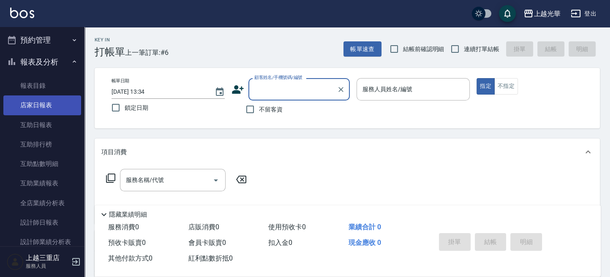
click at [49, 105] on link "店家日報表" at bounding box center [42, 104] width 78 height 19
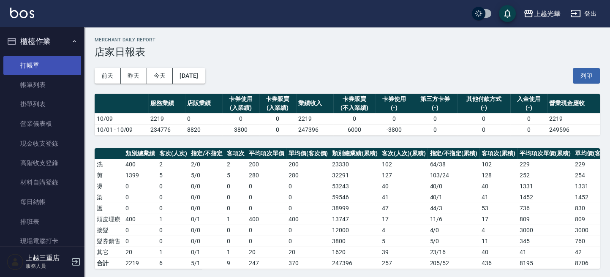
click at [42, 66] on link "打帳單" at bounding box center [42, 65] width 78 height 19
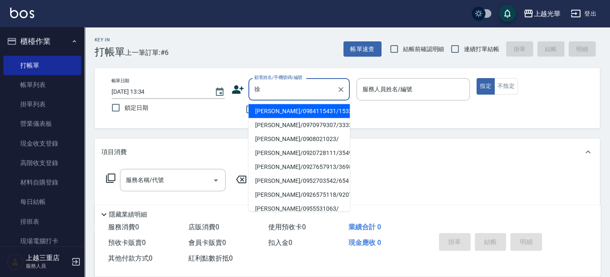
click at [282, 111] on li "徐嘉隆/0984115431/1533" at bounding box center [298, 111] width 101 height 14
type input "徐嘉隆/0984115431/1533"
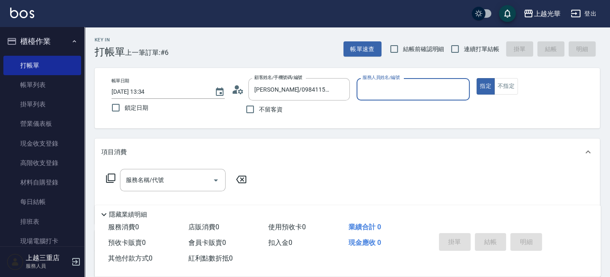
type input "雅袖-2"
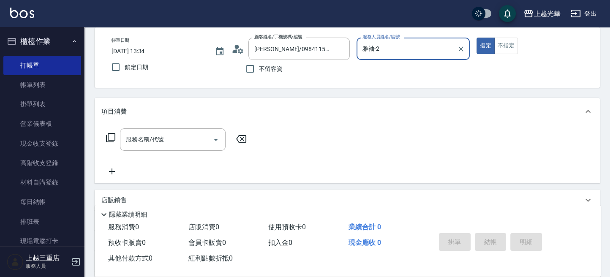
scroll to position [56, 0]
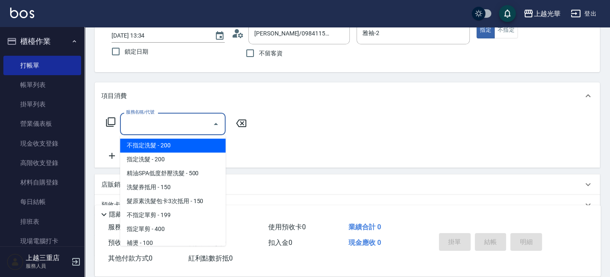
drag, startPoint x: 161, startPoint y: 130, endPoint x: 219, endPoint y: 140, distance: 59.1
click at [167, 131] on input "服務名稱/代號" at bounding box center [166, 124] width 85 height 15
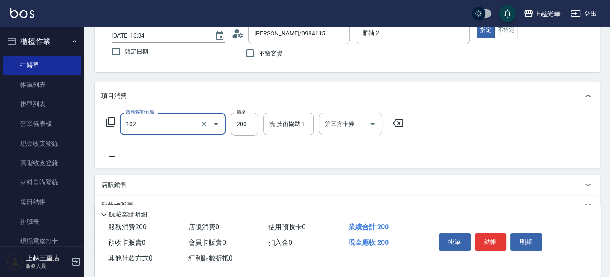
type input "指定洗髮(102)"
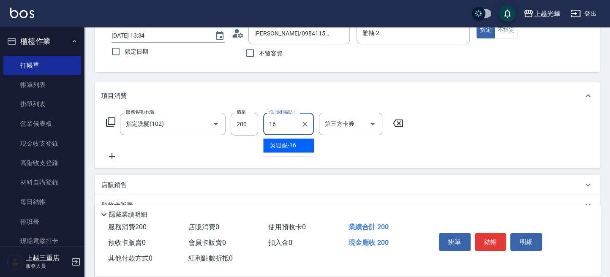
type input "[PERSON_NAME]-16"
click at [111, 155] on icon at bounding box center [111, 156] width 21 height 10
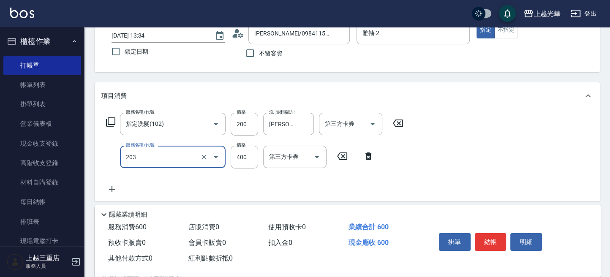
type input "指定單剪(203)"
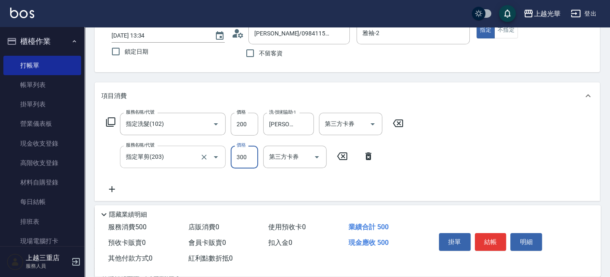
type input "300"
click at [485, 243] on button "結帳" at bounding box center [491, 242] width 32 height 18
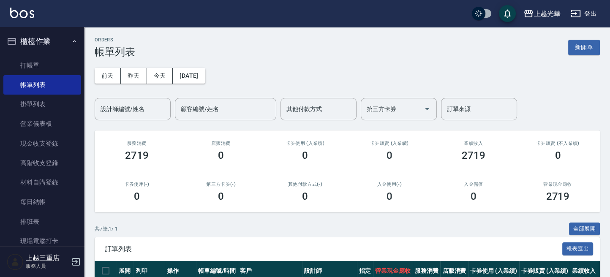
click at [587, 12] on button "登出" at bounding box center [583, 14] width 33 height 16
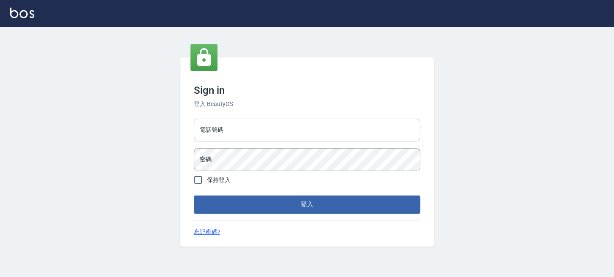
click at [280, 133] on input "電話號碼" at bounding box center [307, 130] width 226 height 23
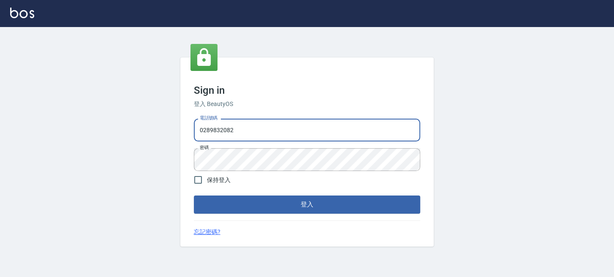
drag, startPoint x: 284, startPoint y: 133, endPoint x: 0, endPoint y: 156, distance: 285.2
click at [0, 160] on html "Sign in 登入 BeautyOS 電話號碼 0289832082 電話號碼 密碼 密碼 保持登入 登入 忘記密碼?" at bounding box center [307, 138] width 614 height 277
type input "0955332100"
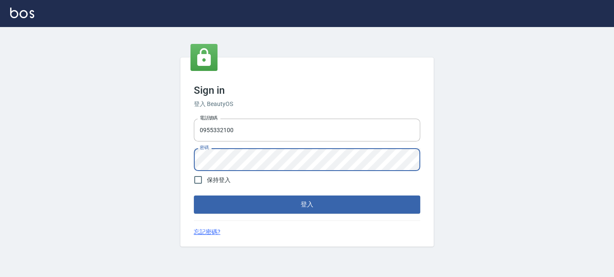
click at [194, 196] on button "登入" at bounding box center [307, 205] width 226 height 18
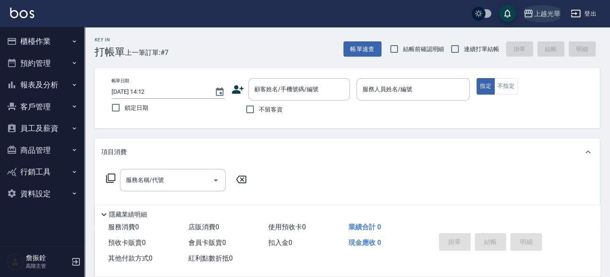
click at [549, 18] on div "上越光華" at bounding box center [547, 13] width 27 height 11
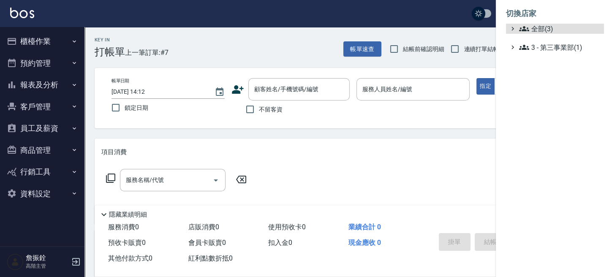
click at [546, 26] on span "全部(3)" at bounding box center [560, 29] width 82 height 10
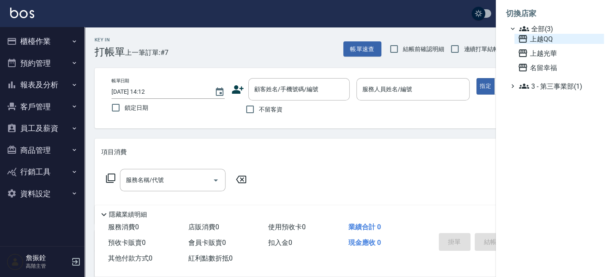
click at [543, 38] on span "上越QQ" at bounding box center [559, 39] width 83 height 10
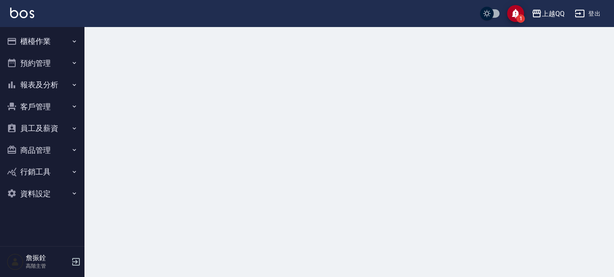
click at [44, 125] on button "員工及薪資" at bounding box center [42, 128] width 78 height 22
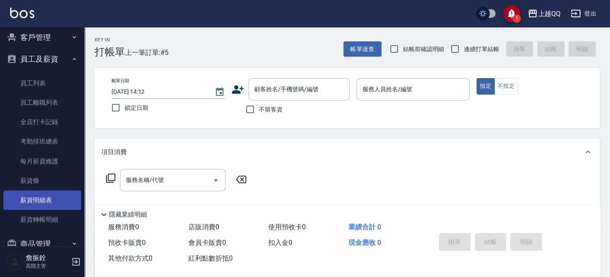
scroll to position [112, 0]
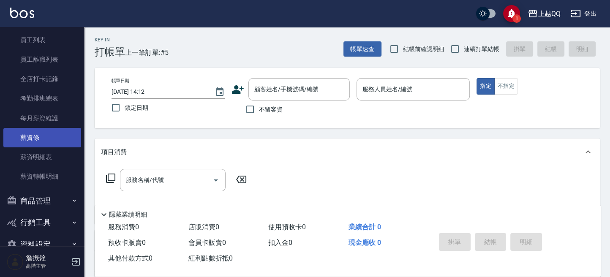
click at [49, 145] on link "薪資條" at bounding box center [42, 137] width 78 height 19
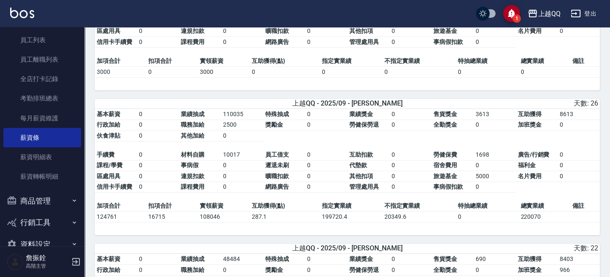
scroll to position [338, 0]
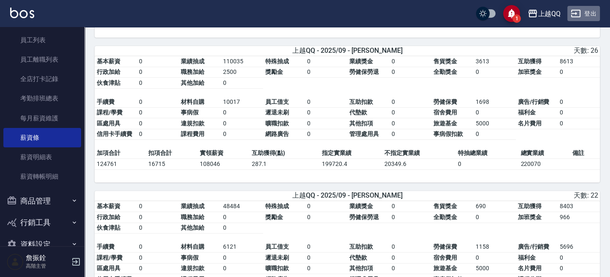
click at [596, 11] on button "登出" at bounding box center [583, 14] width 33 height 16
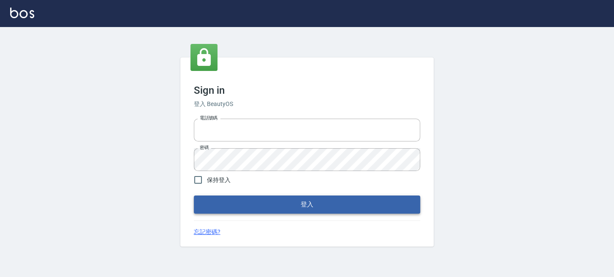
type input "0289832082"
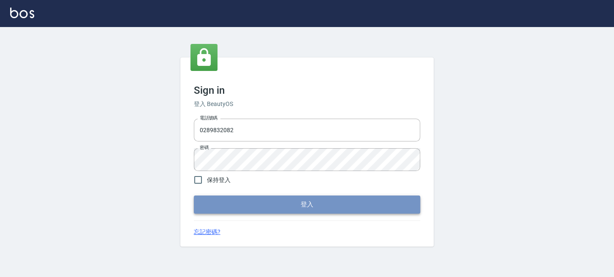
click at [339, 205] on button "登入" at bounding box center [307, 205] width 226 height 18
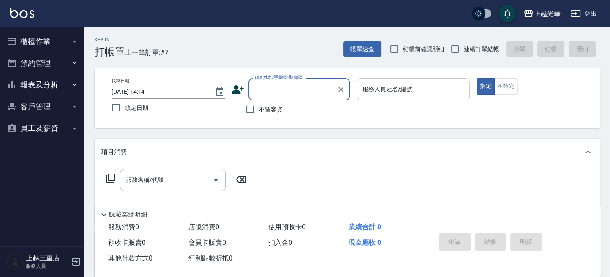
click at [418, 87] on input "服務人員姓名/編號" at bounding box center [413, 89] width 106 height 15
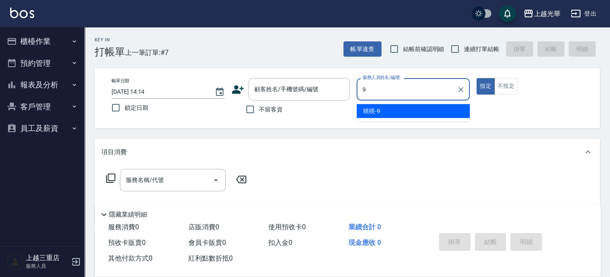
type input "喨喨-9"
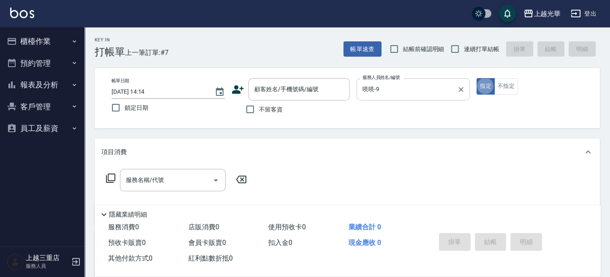
type button "true"
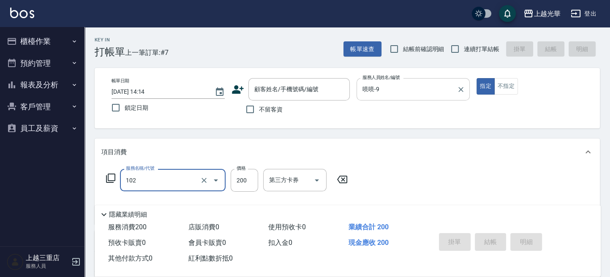
type input "指定洗髮(102)"
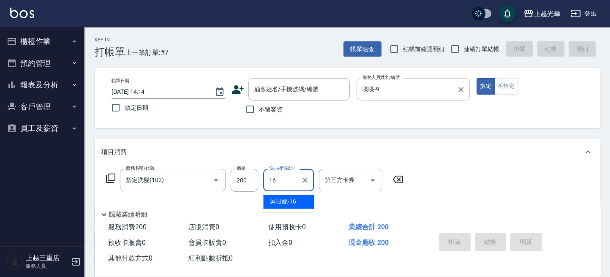
type input "[PERSON_NAME]-16"
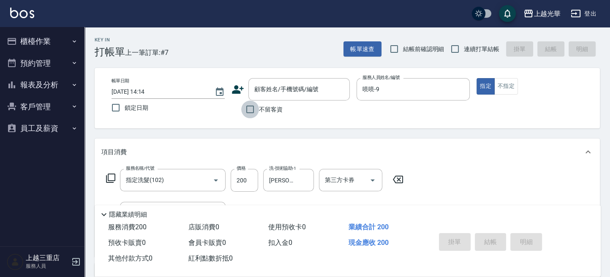
click at [253, 114] on input "不留客資" at bounding box center [250, 110] width 18 height 18
checkbox input "true"
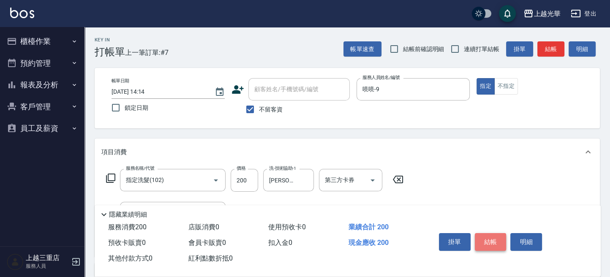
click at [493, 245] on button "結帳" at bounding box center [491, 242] width 32 height 18
